Goal: Find specific page/section: Find specific page/section

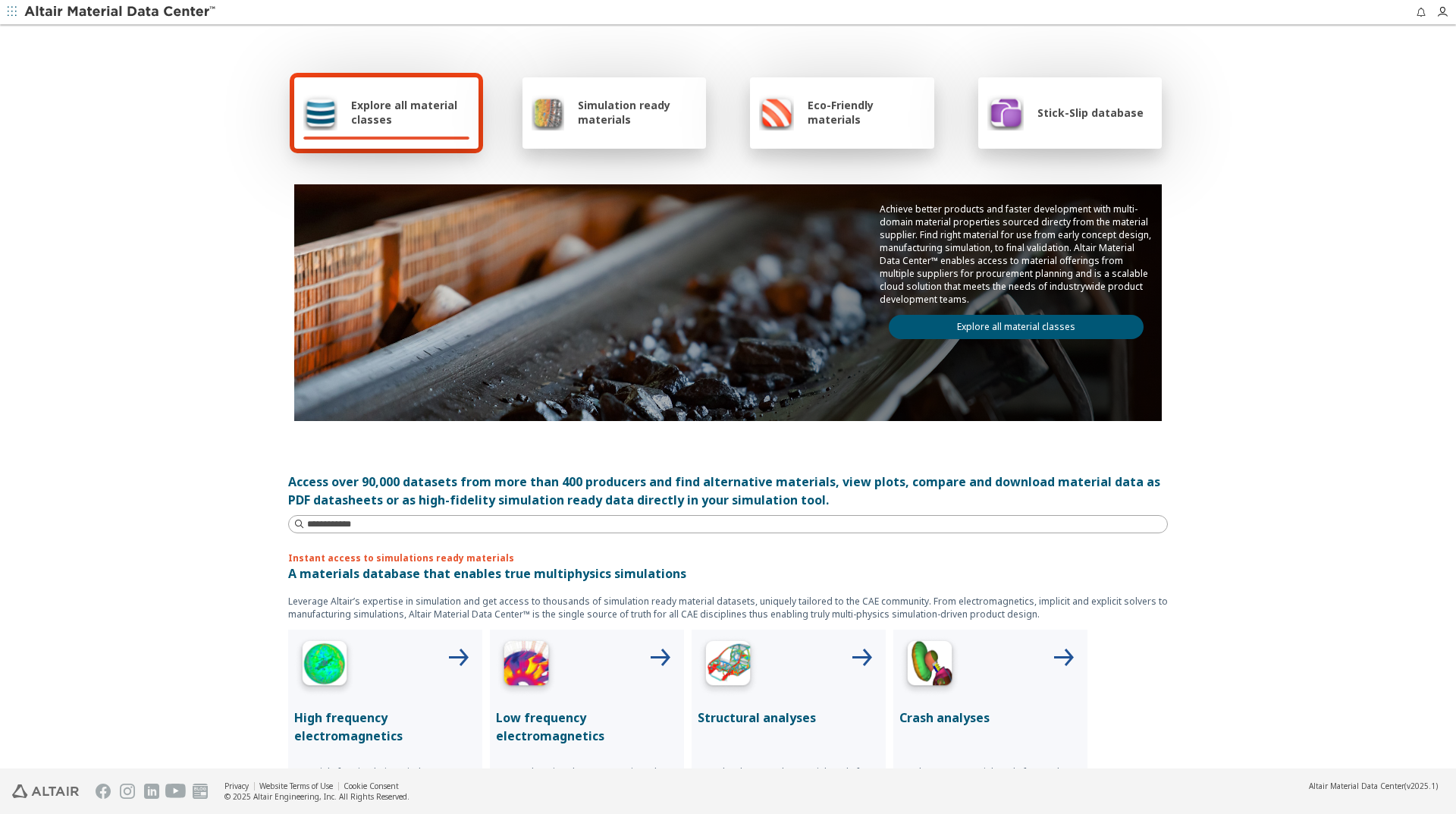
scroll to position [76, 0]
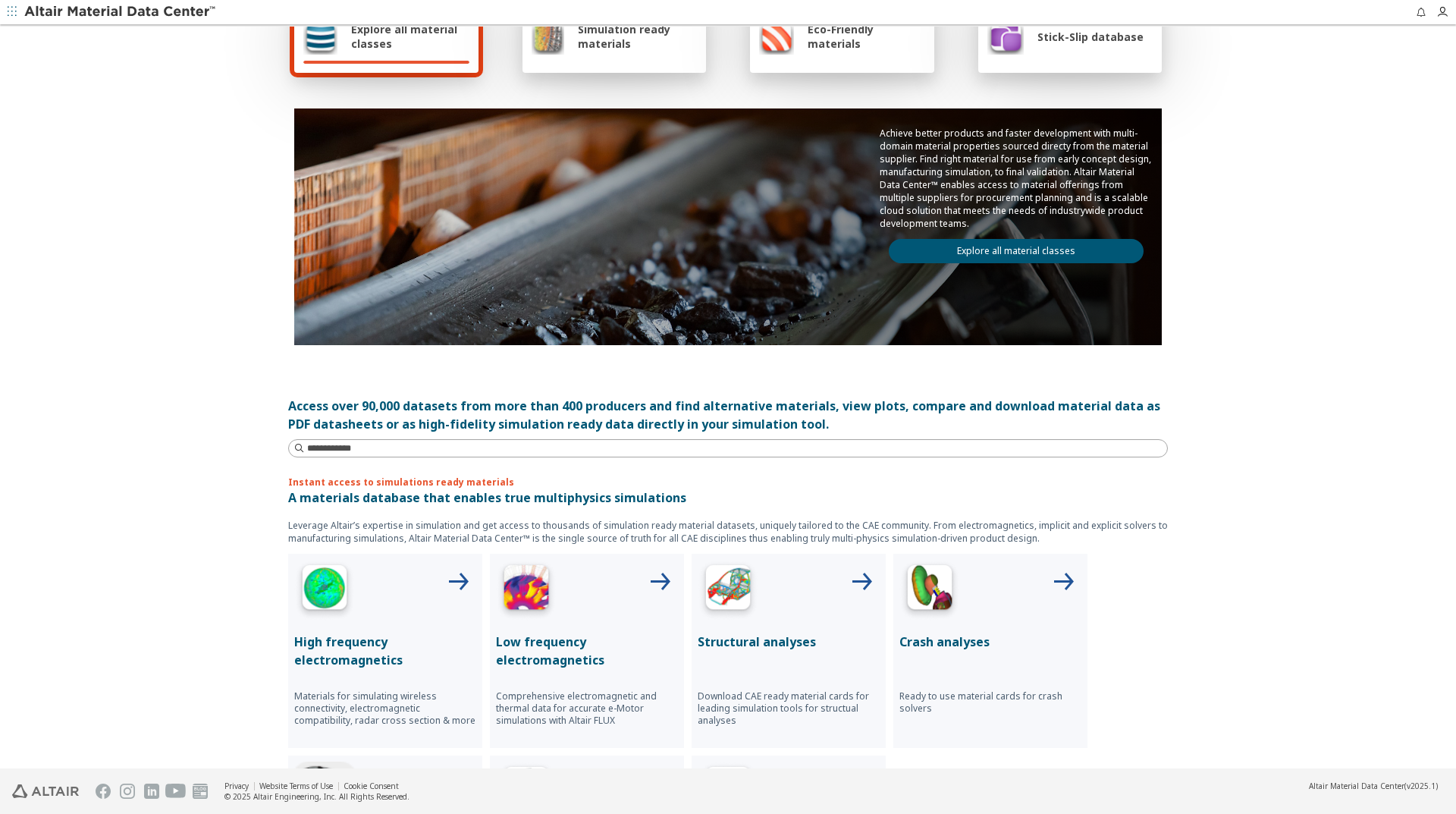
click at [735, 611] on img at bounding box center [728, 590] width 61 height 61
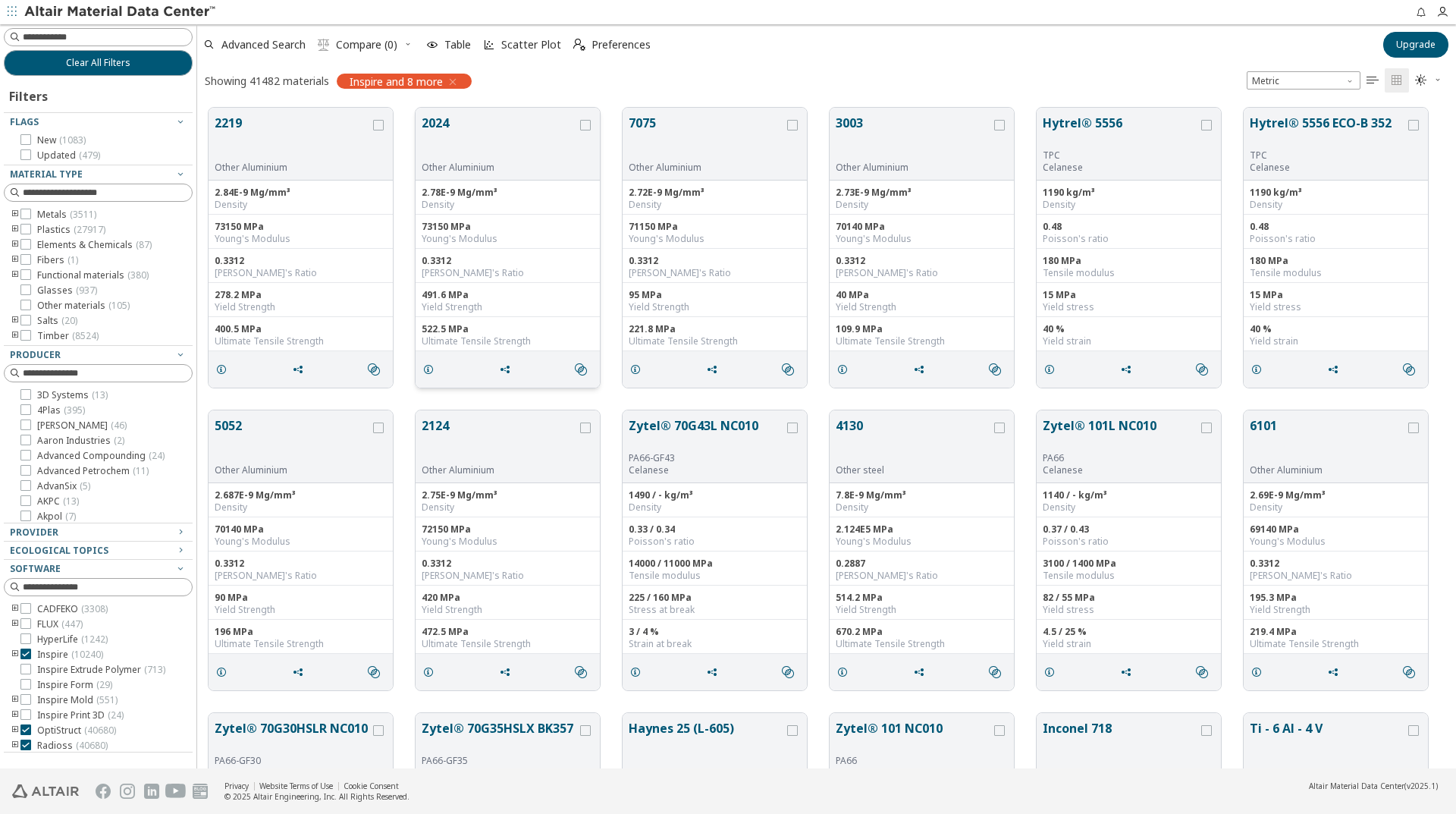
scroll to position [661, 1247]
click at [18, 213] on icon "toogle group" at bounding box center [15, 215] width 11 height 12
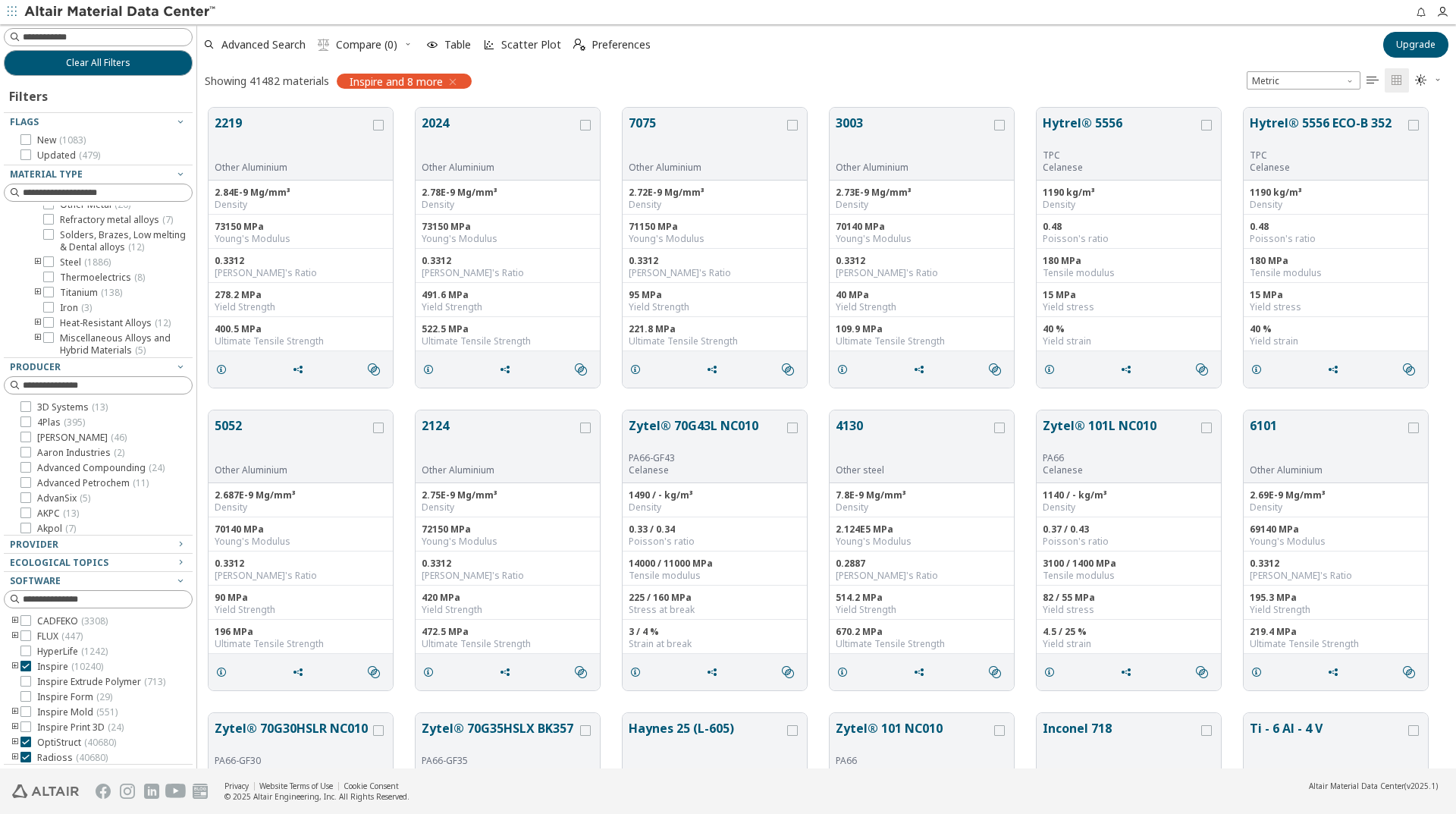
scroll to position [228, 0]
click at [34, 242] on icon "toogle group" at bounding box center [37, 235] width 11 height 12
click at [48, 240] on icon at bounding box center [48, 234] width 11 height 11
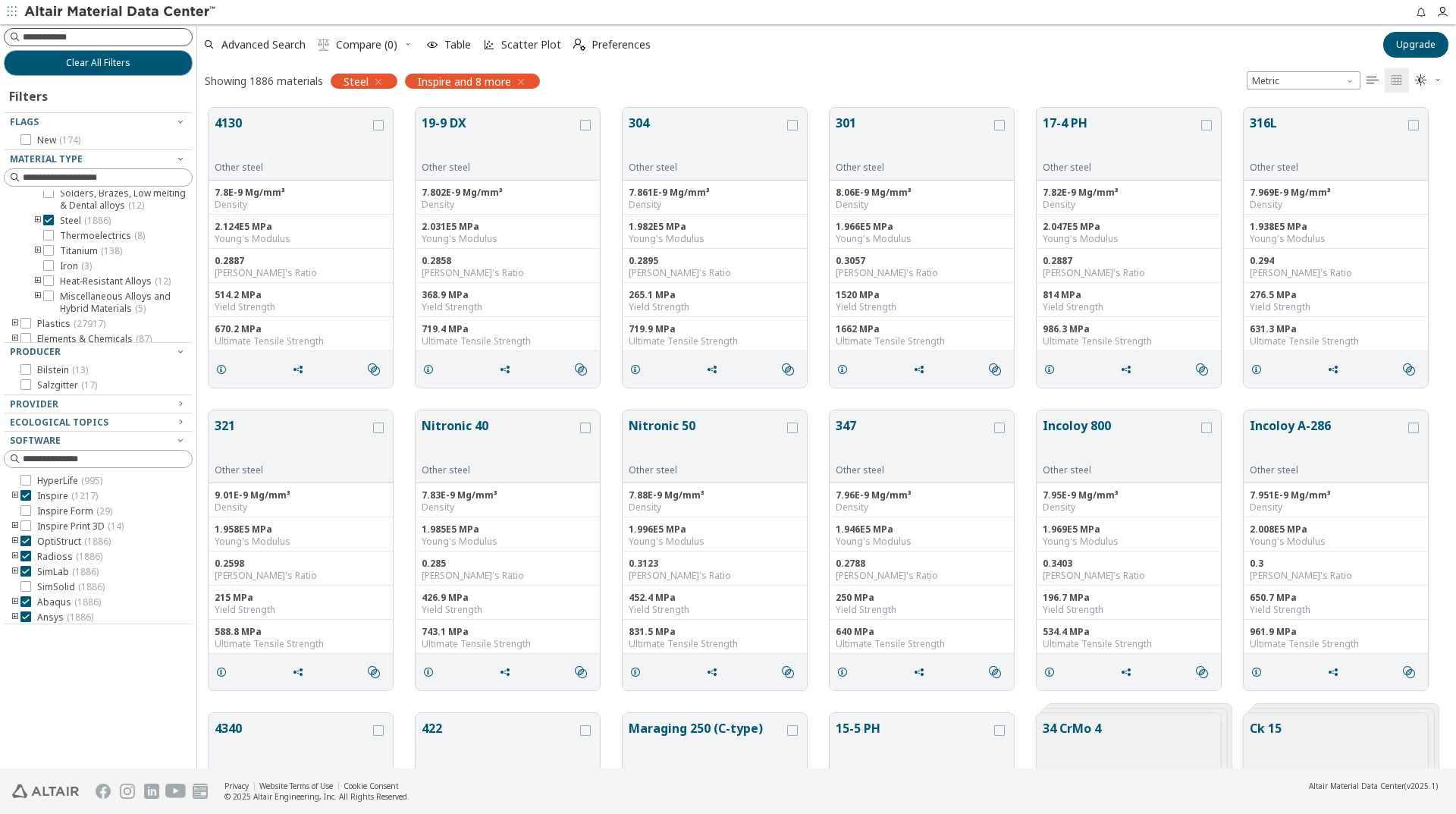
click at [62, 30] on input at bounding box center [107, 36] width 169 height 15
type input "****"
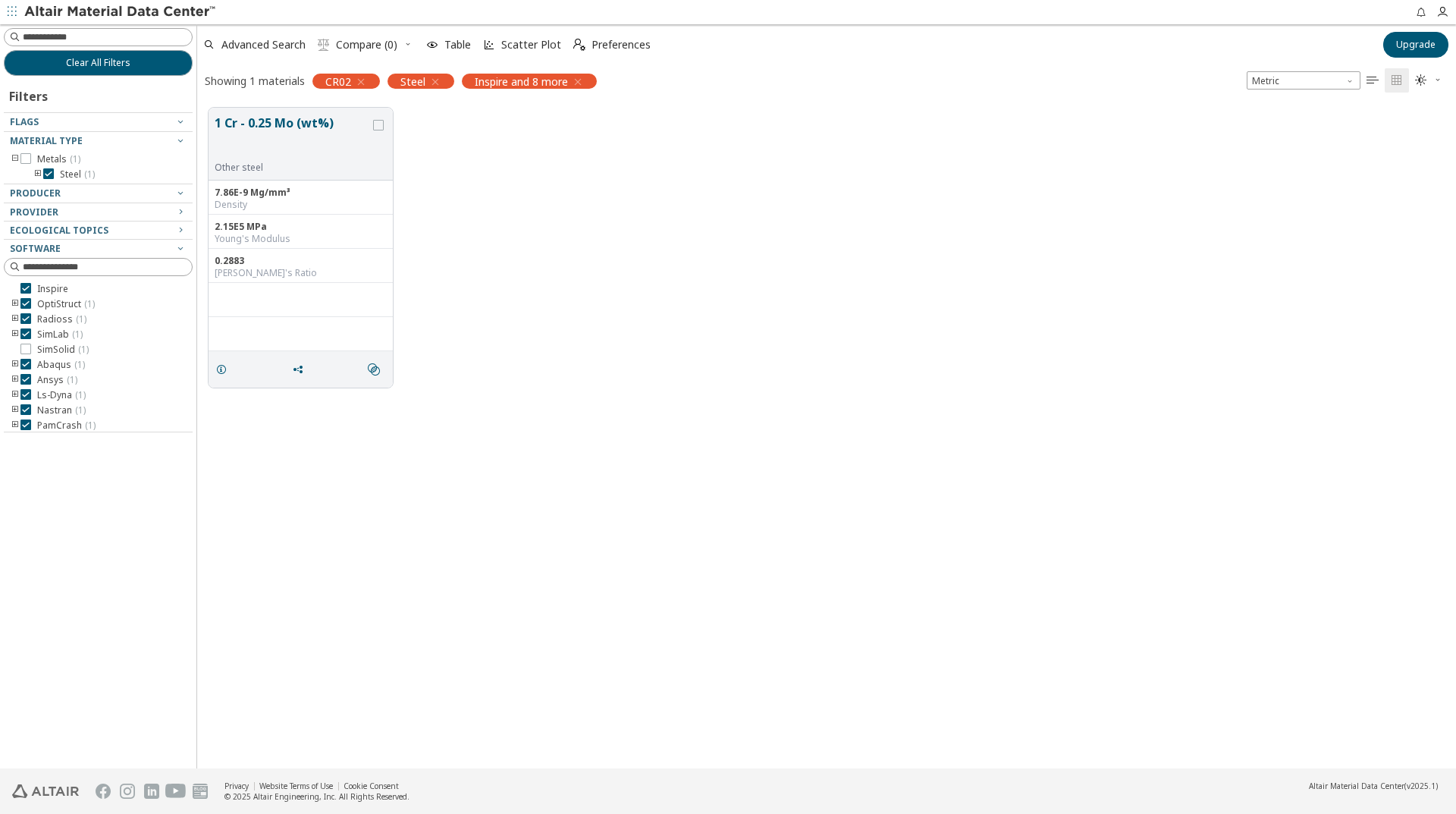
click at [35, 173] on icon "toogle group" at bounding box center [37, 175] width 11 height 12
click at [360, 81] on icon "button" at bounding box center [361, 81] width 12 height 12
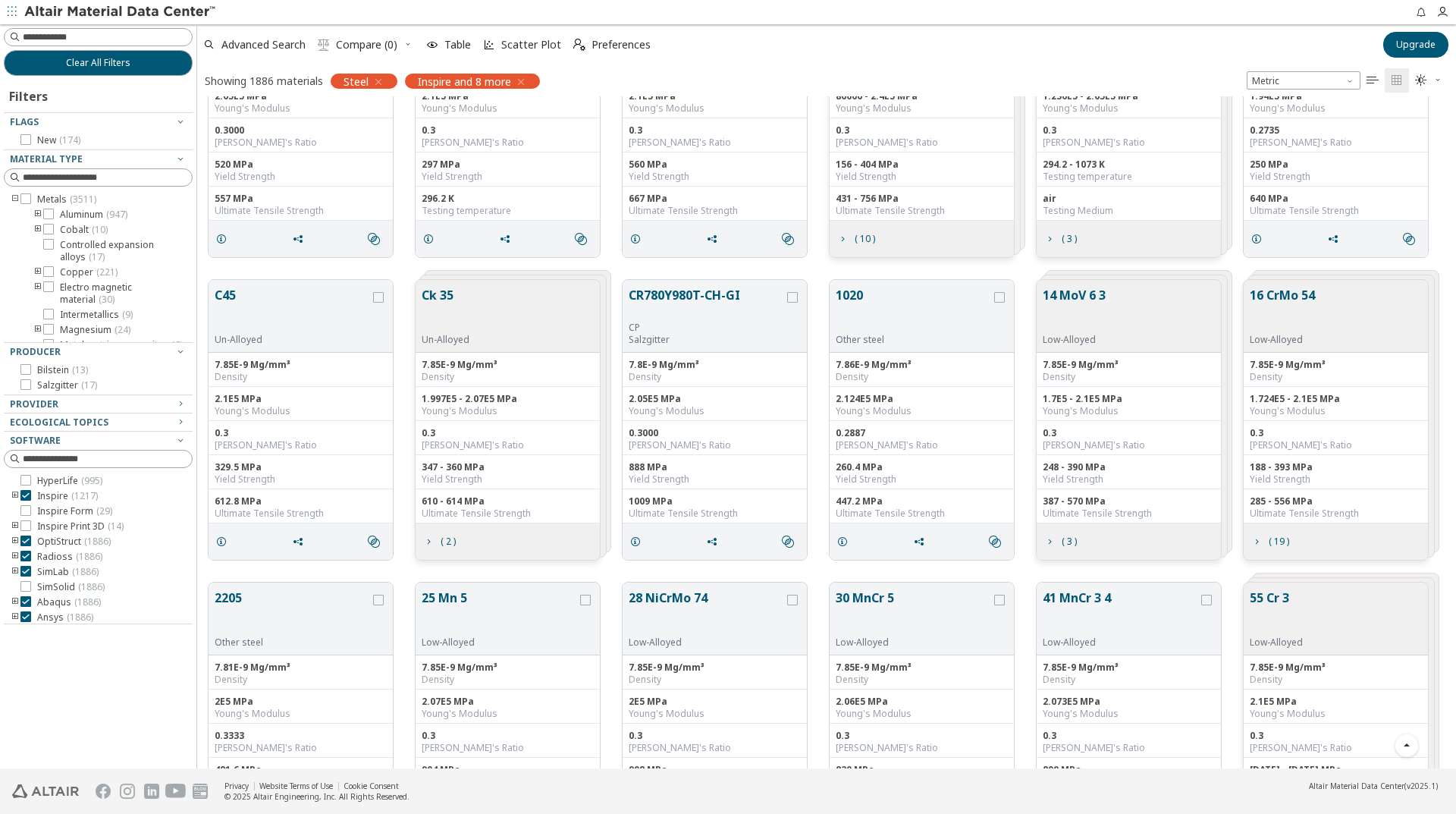
scroll to position [5158, 0]
